Goal: Complete application form

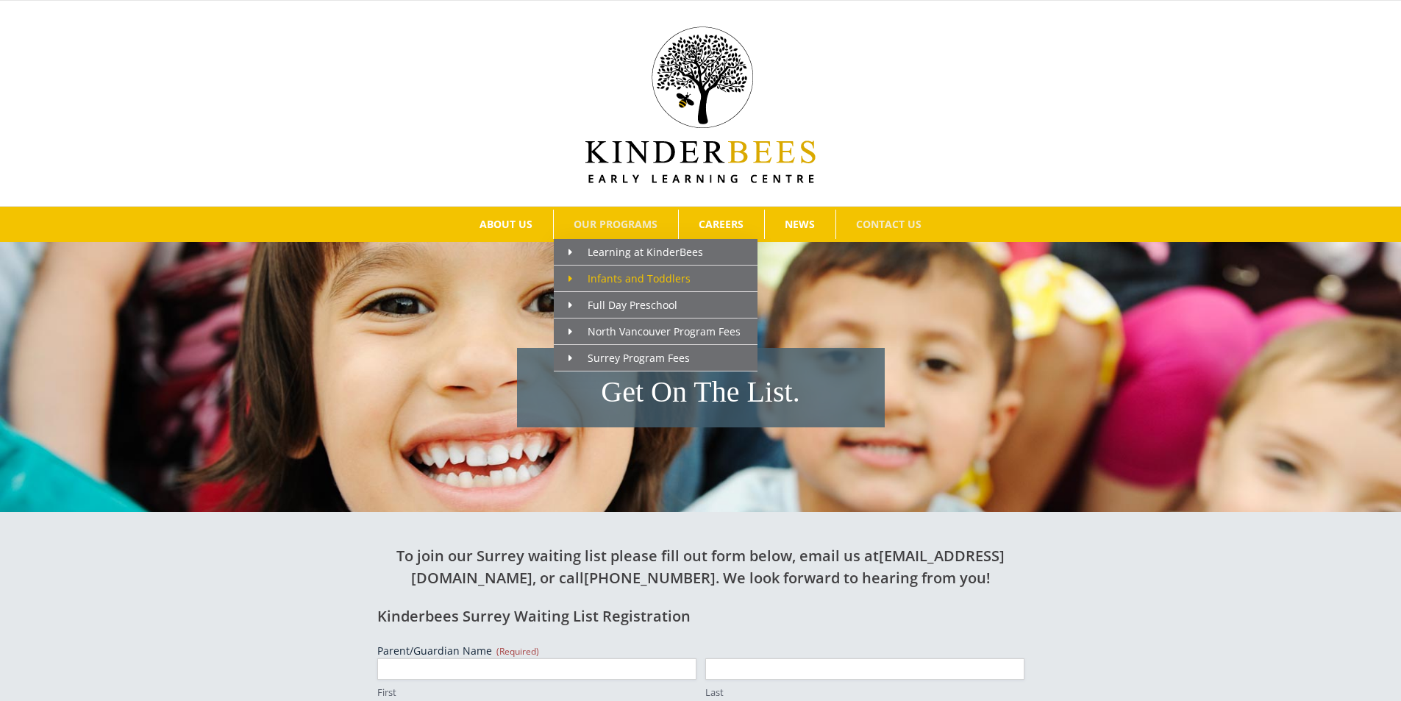
click at [571, 279] on icon "Main Menu" at bounding box center [570, 279] width 4 height 10
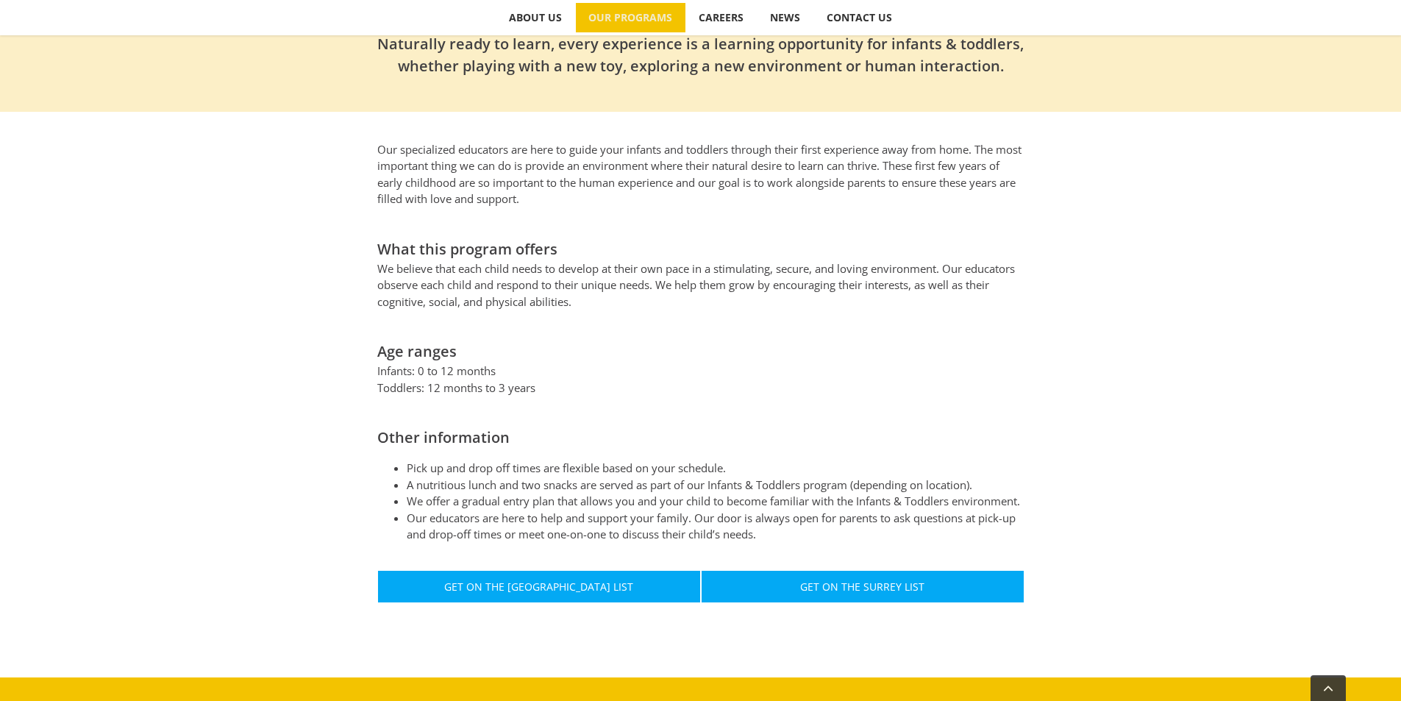
scroll to position [662, 0]
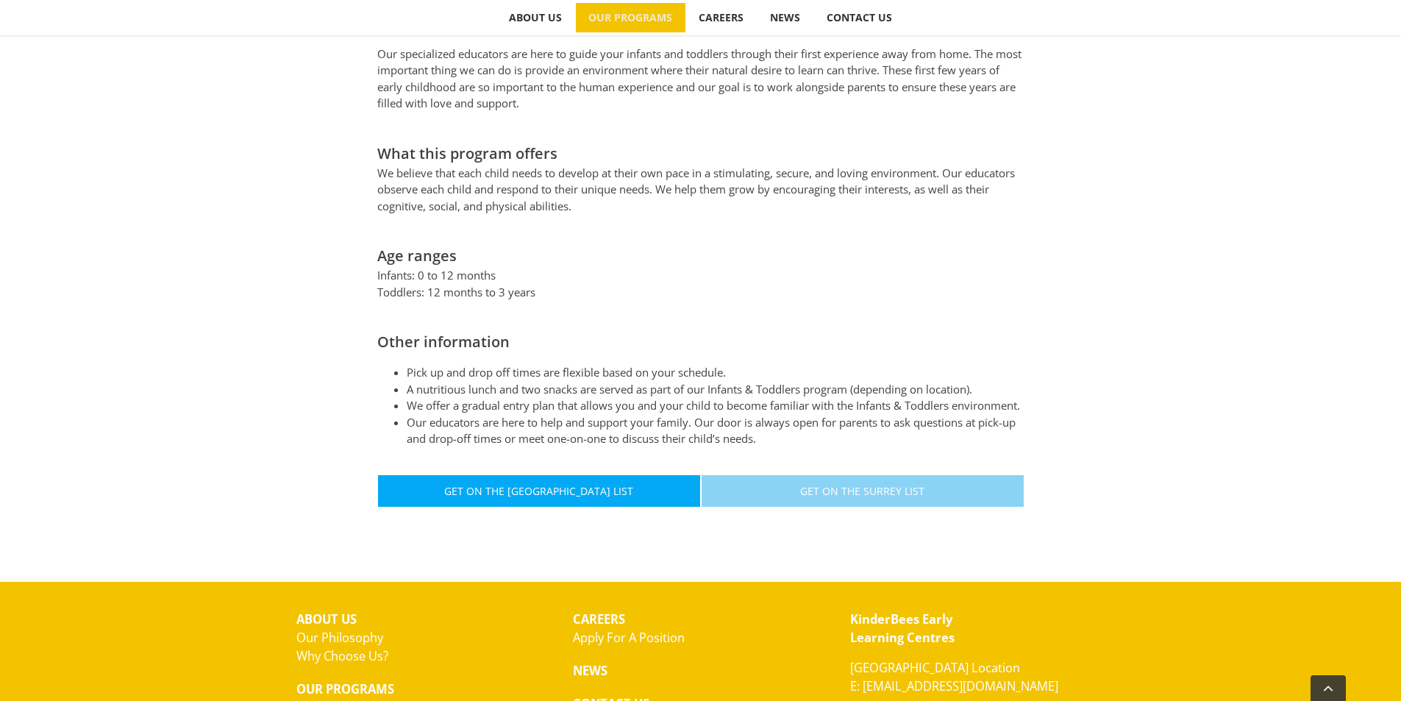
click at [812, 490] on span "Get On The Surrey List" at bounding box center [862, 491] width 124 height 13
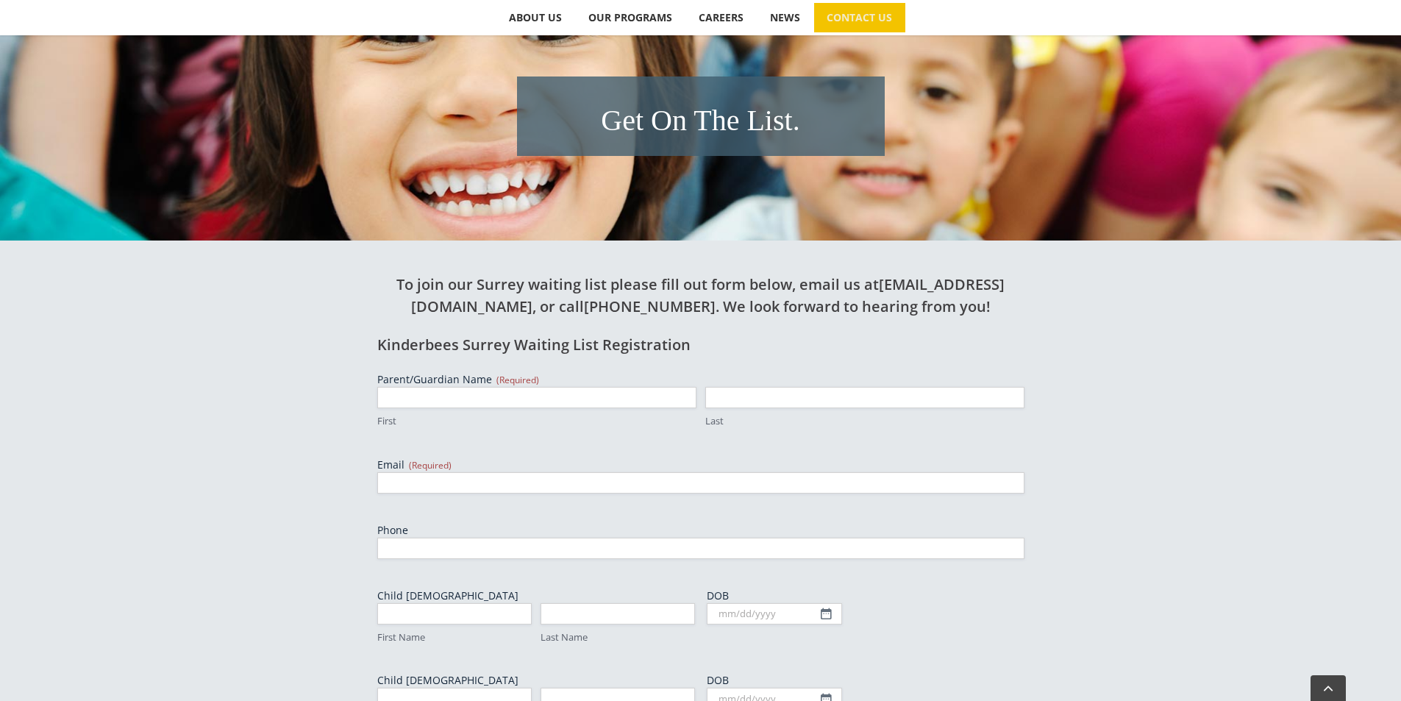
scroll to position [294, 0]
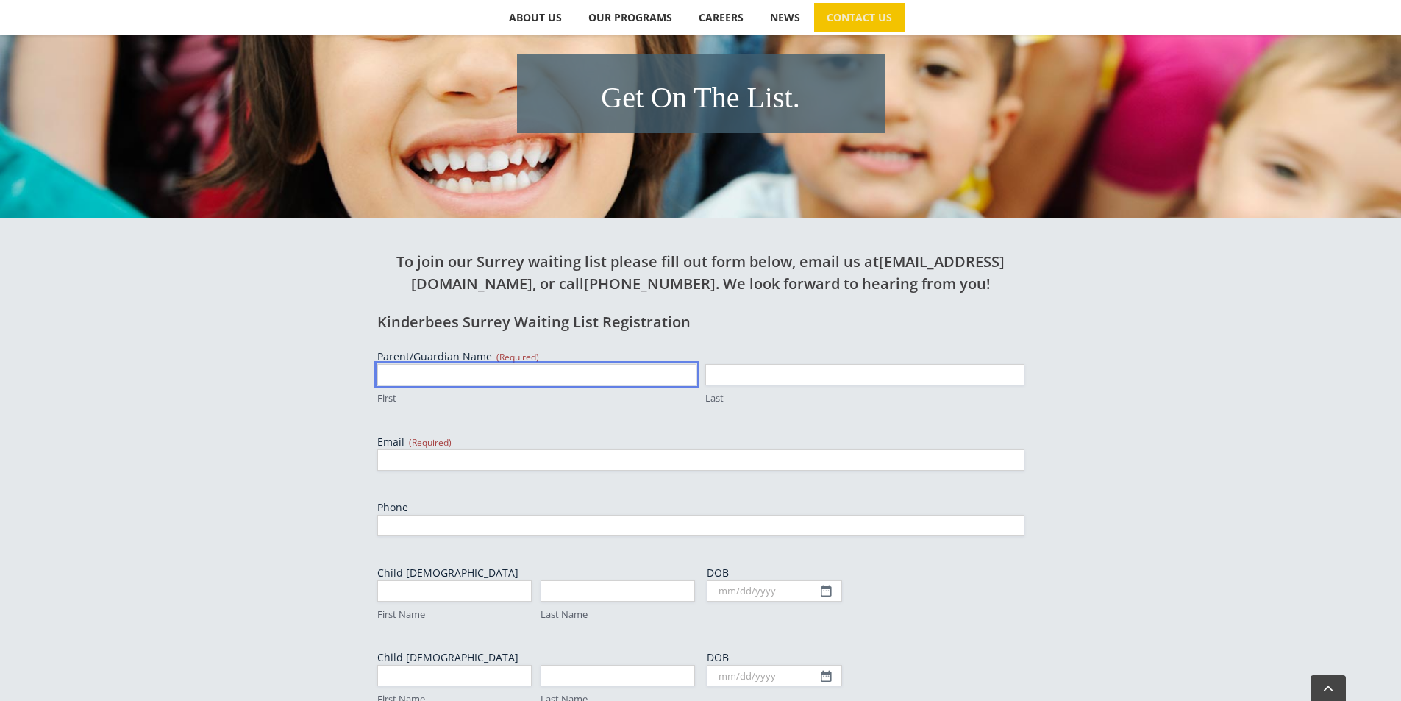
click at [613, 371] on input "First" at bounding box center [536, 374] width 319 height 21
click at [985, 337] on div "Kinderbees Surrey Waiting List Registration Parent/Guardian Name (Required) Fir…" at bounding box center [700, 639] width 647 height 656
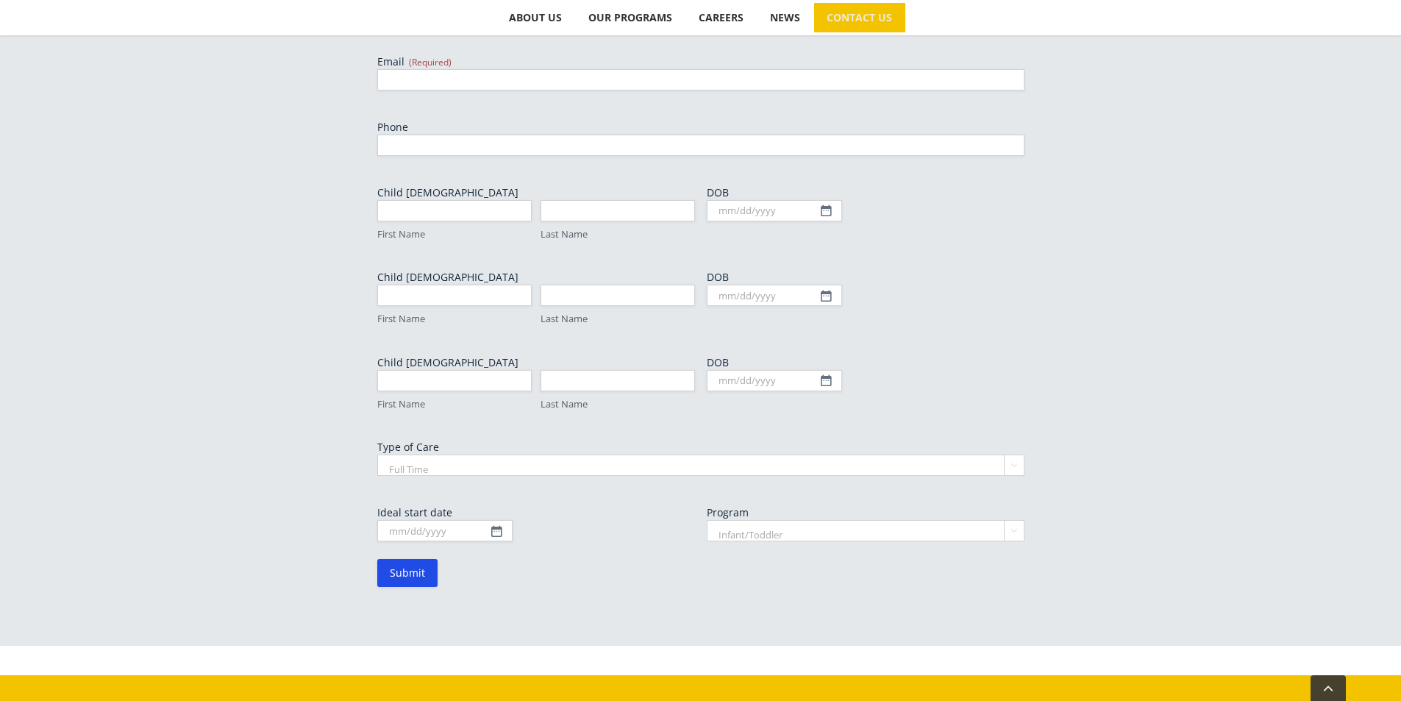
scroll to position [809, 0]
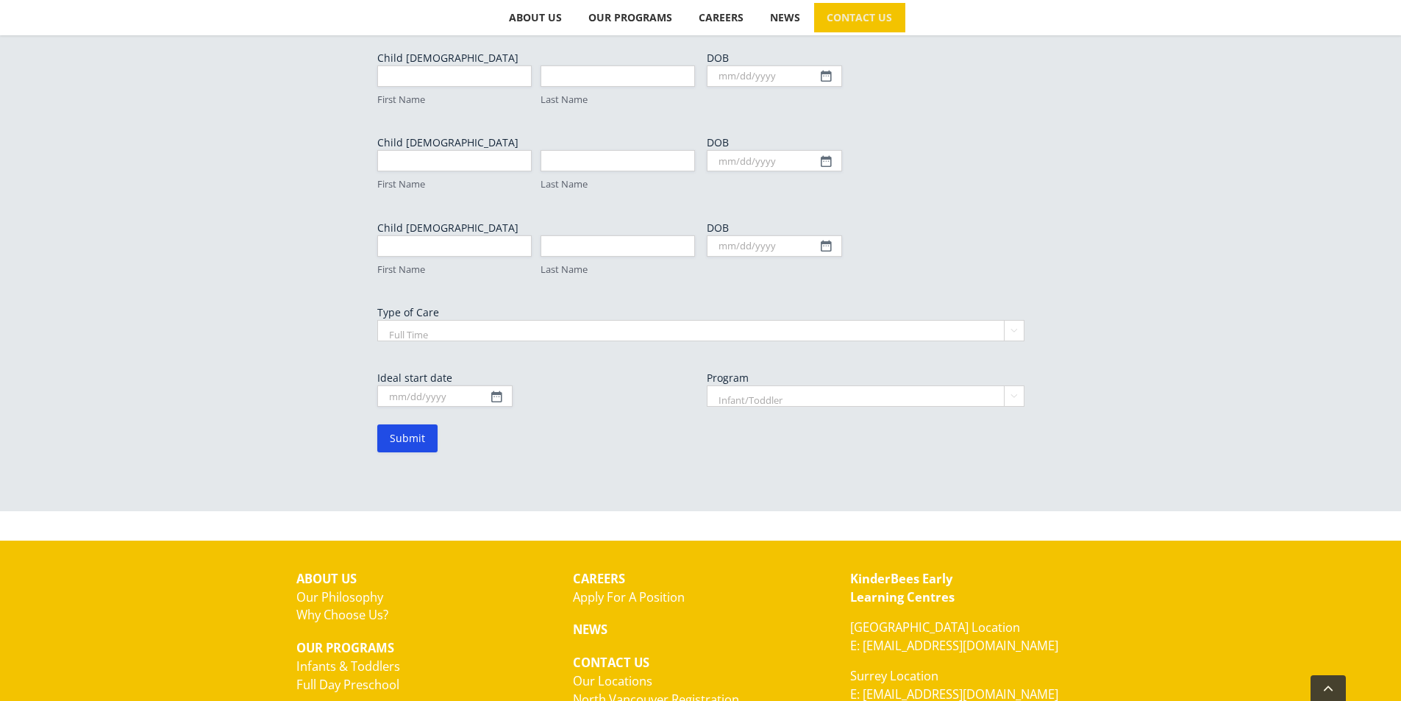
click at [896, 398] on select "Infant/Toddler Preschool" at bounding box center [866, 395] width 318 height 21
click at [1085, 366] on div "To join our Surrey waiting list please fill out form below, email us at [EMAIL_…" at bounding box center [700, 100] width 809 height 794
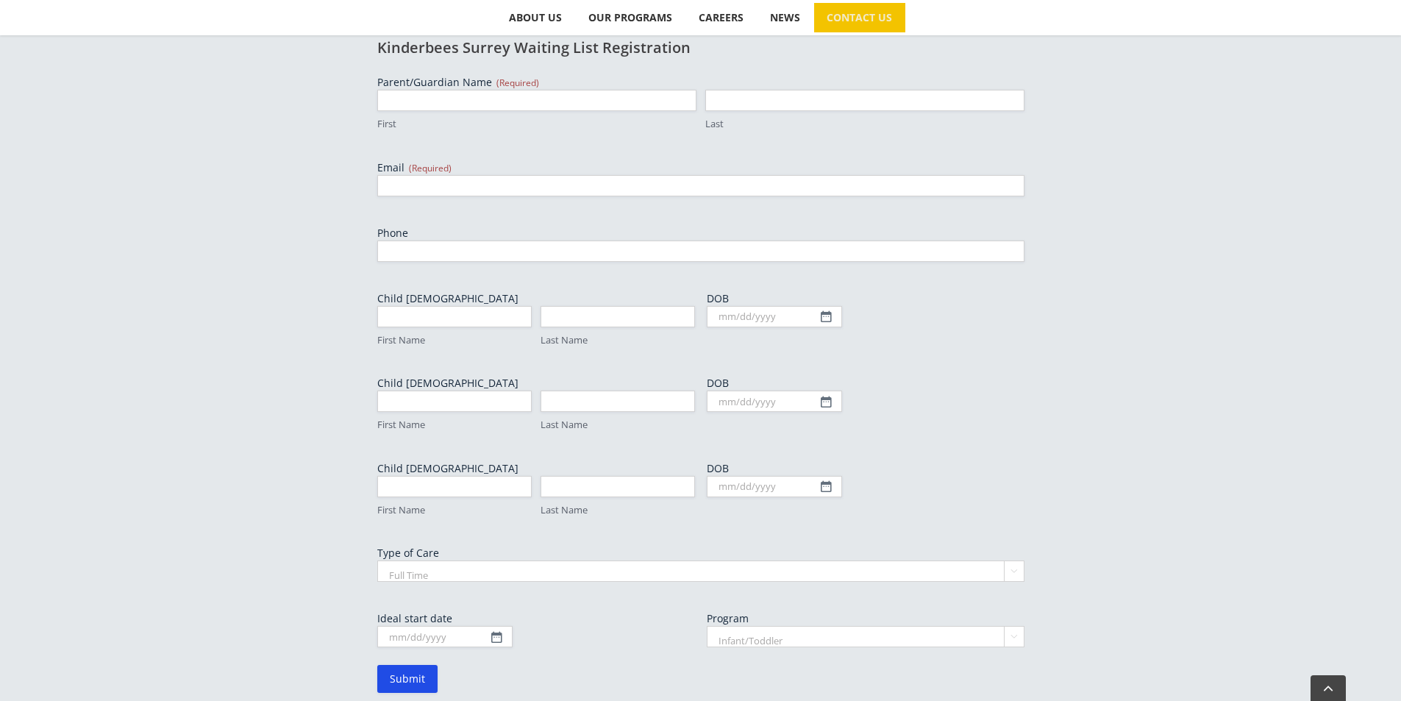
scroll to position [713, 0]
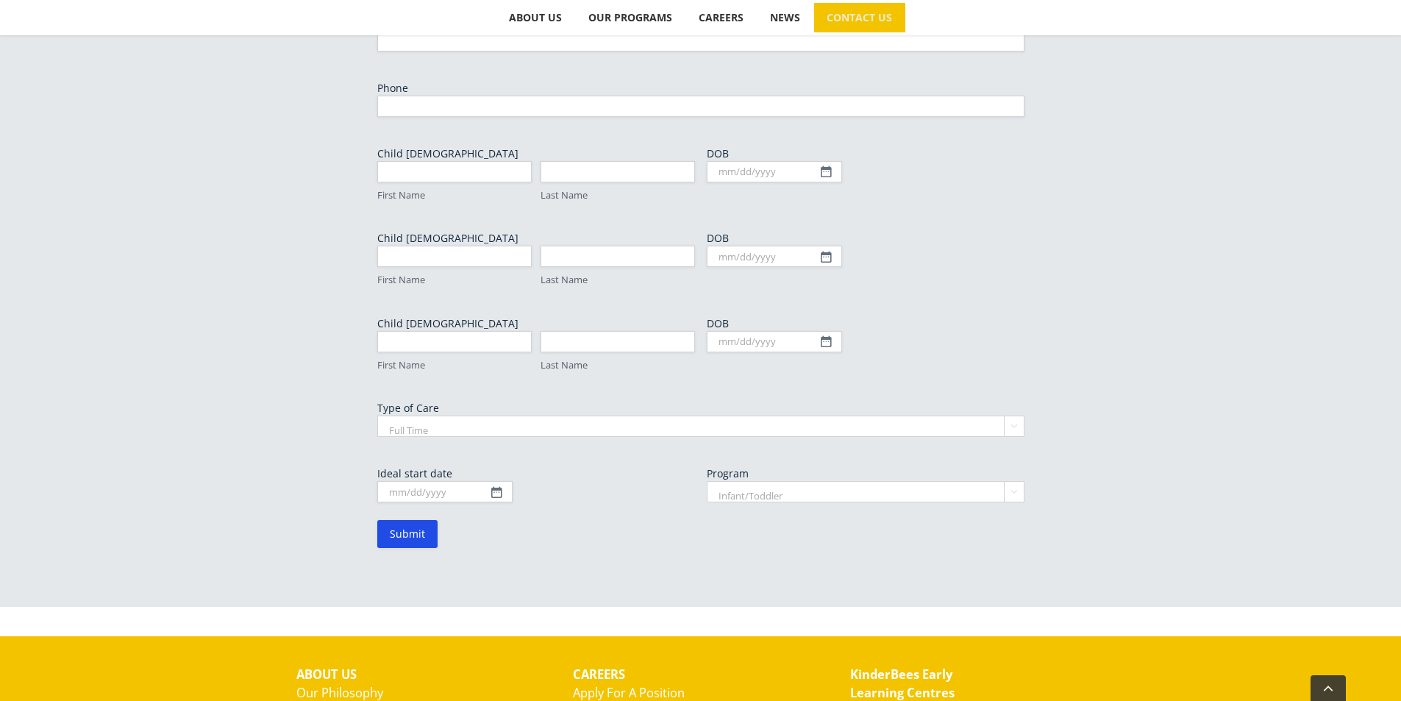
click at [485, 427] on select "Full Time Part Time" at bounding box center [700, 426] width 647 height 21
click at [487, 426] on select "Full Time Part Time" at bounding box center [700, 426] width 647 height 21
click at [349, 421] on div "To join our Surrey waiting list please fill out form below, email us at [EMAIL_…" at bounding box center [700, 195] width 809 height 794
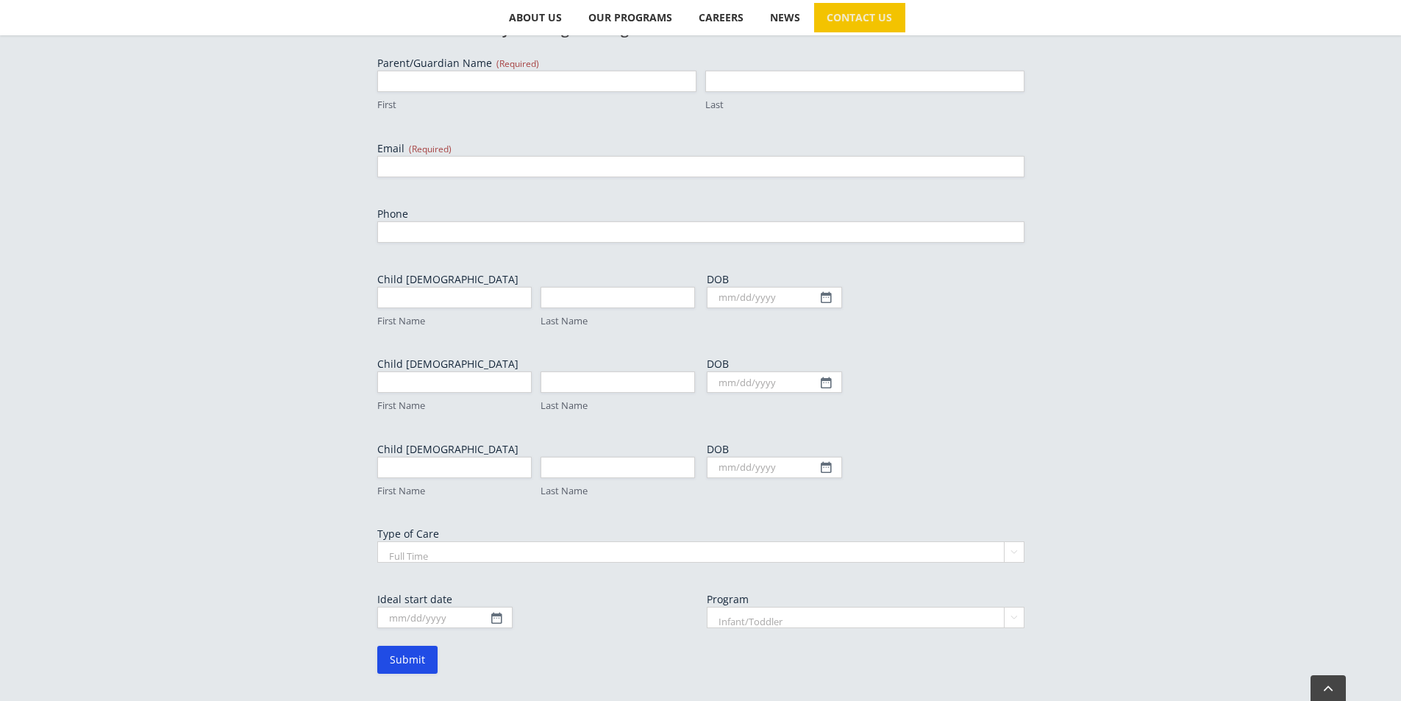
scroll to position [662, 0]
